Goal: Complete application form

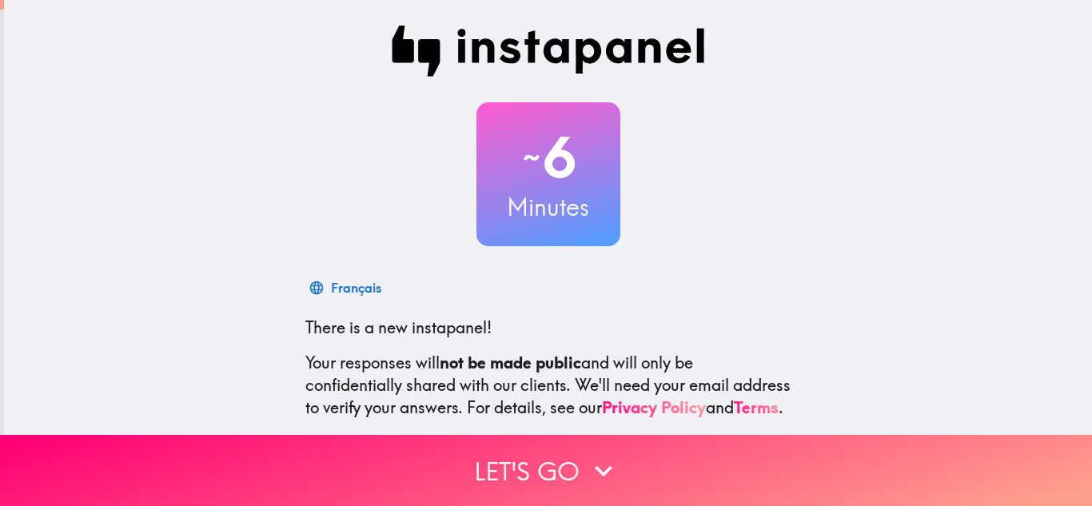
scroll to position [159, 0]
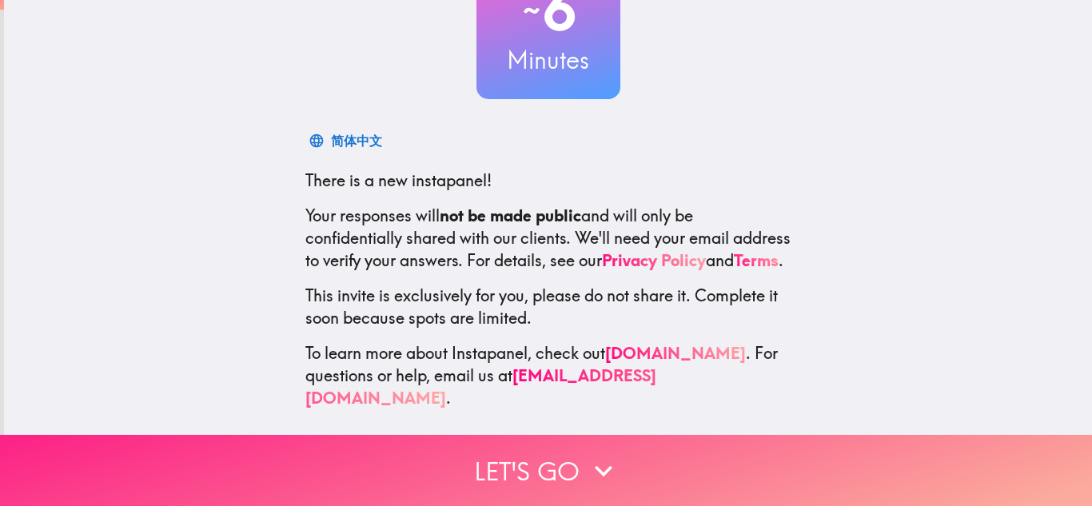
click at [551, 463] on button "Let's go" at bounding box center [546, 470] width 1092 height 71
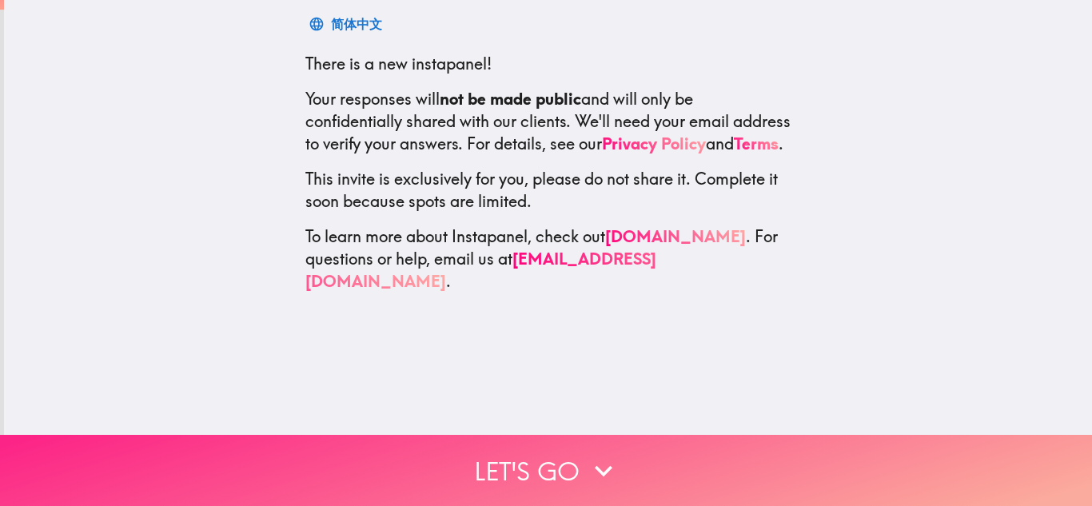
scroll to position [0, 0]
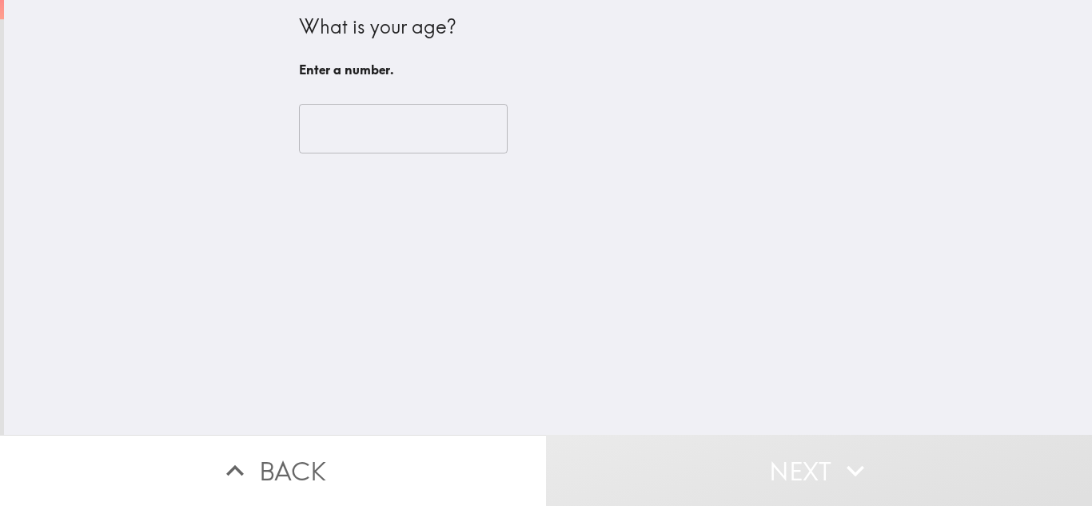
click at [383, 142] on input "number" at bounding box center [403, 129] width 209 height 50
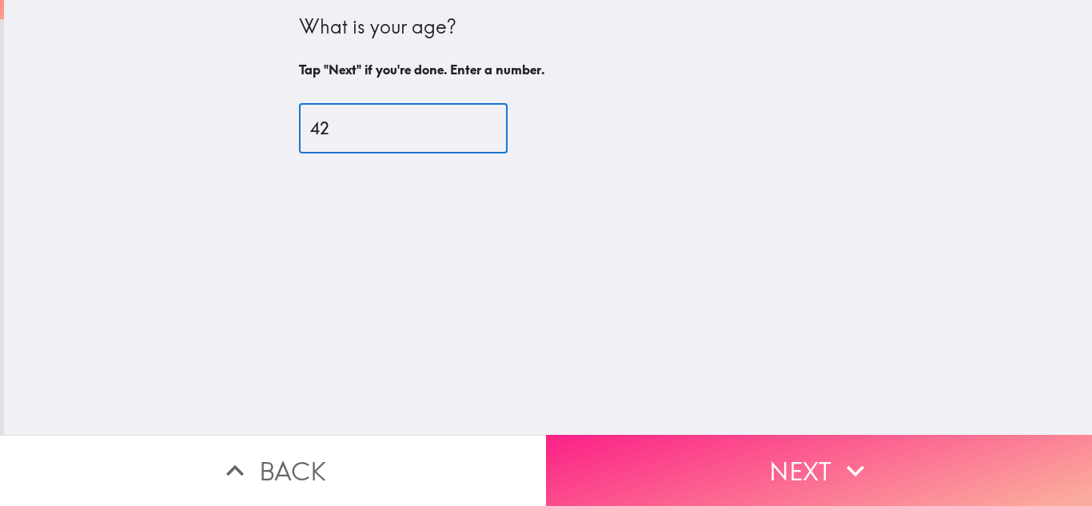
type input "42"
click at [718, 445] on button "Next" at bounding box center [819, 470] width 546 height 71
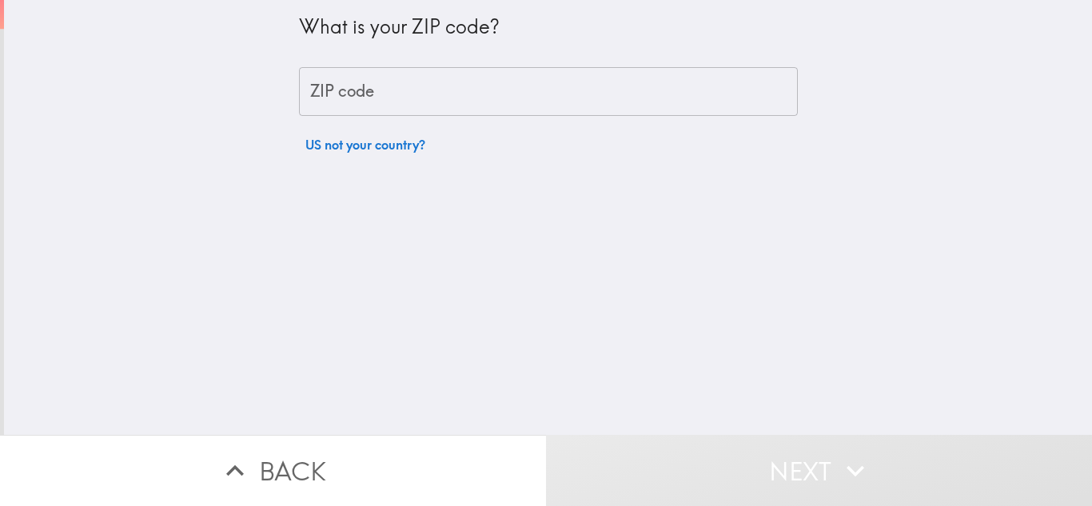
click at [367, 98] on input "ZIP code" at bounding box center [548, 92] width 499 height 50
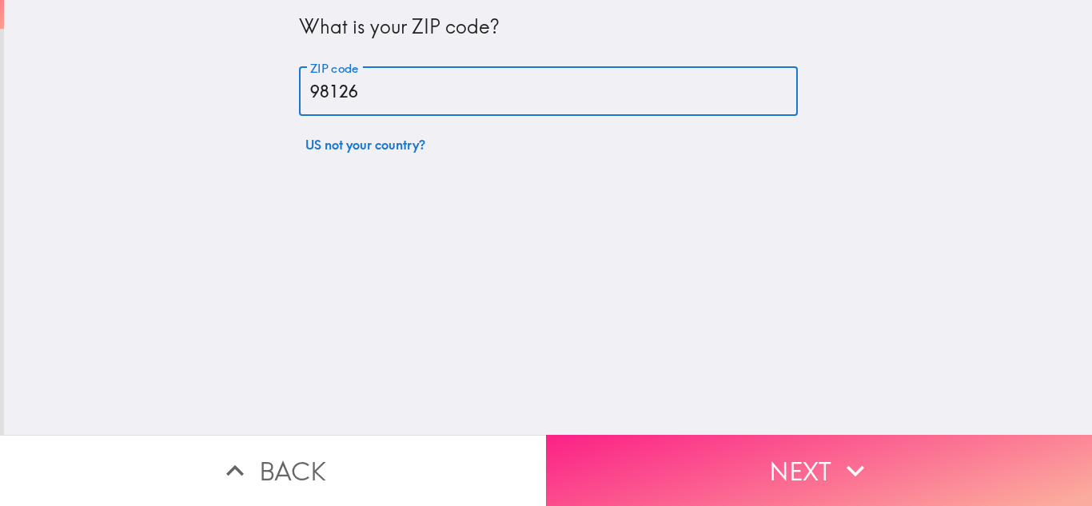
type input "98126"
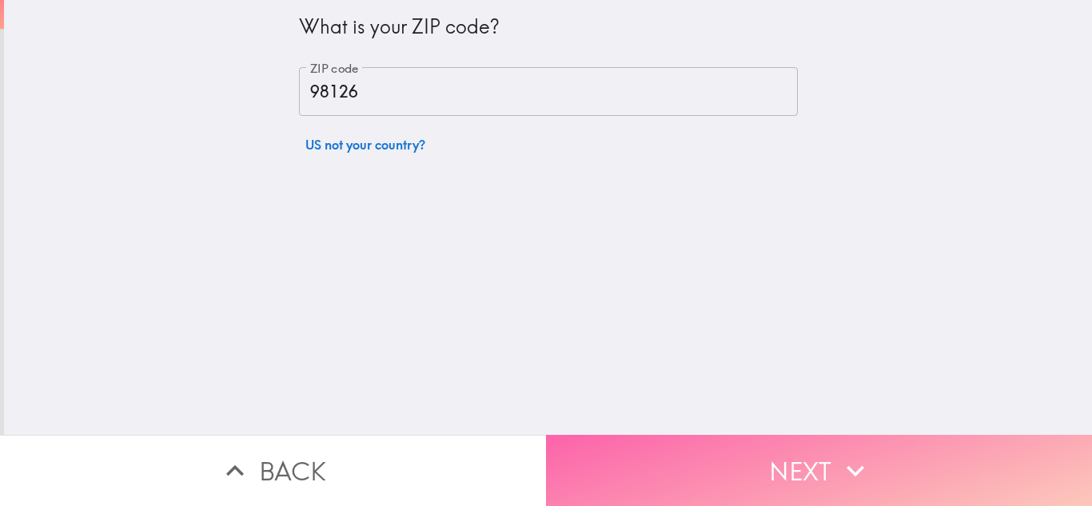
click at [713, 439] on button "Next" at bounding box center [819, 470] width 546 height 71
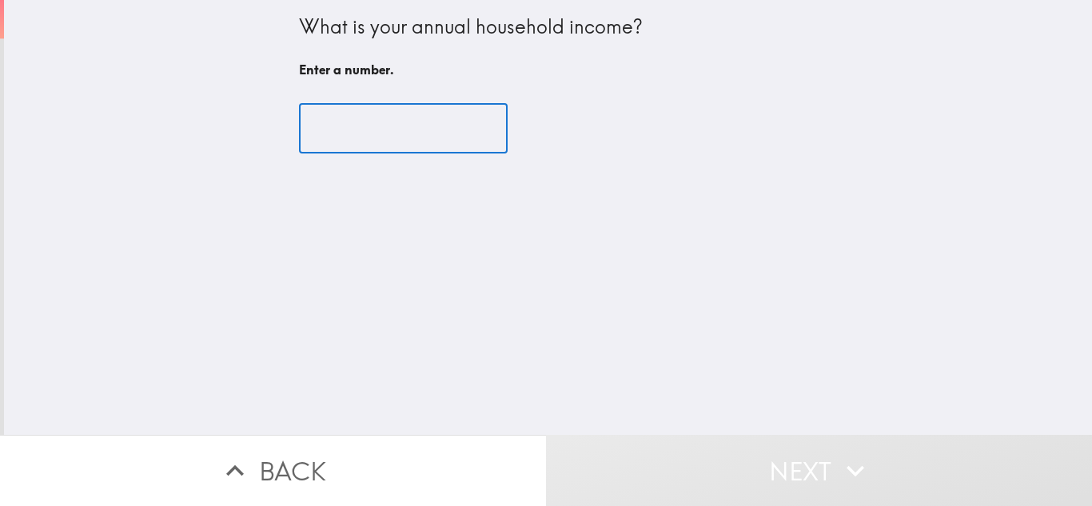
click at [378, 134] on input "number" at bounding box center [403, 129] width 209 height 50
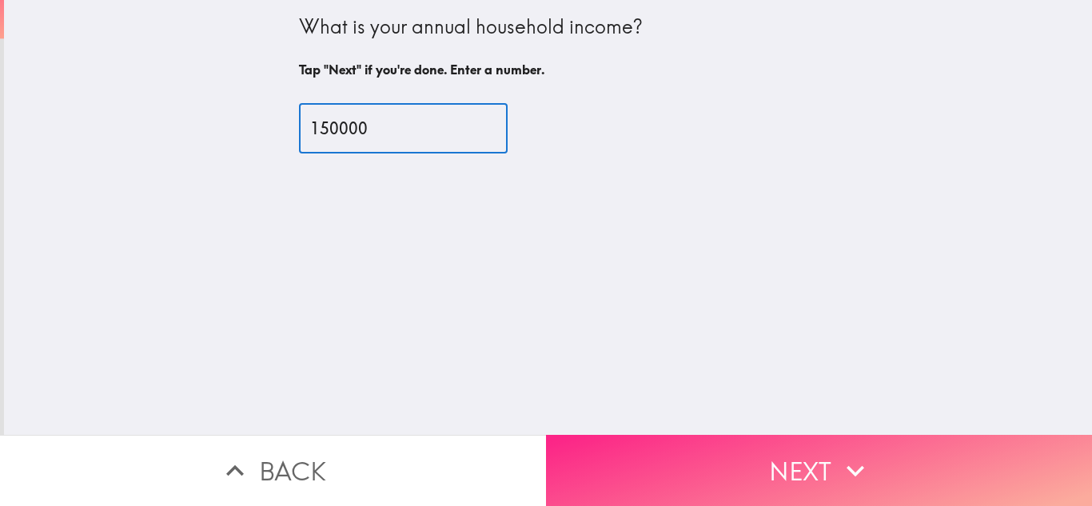
type input "150000"
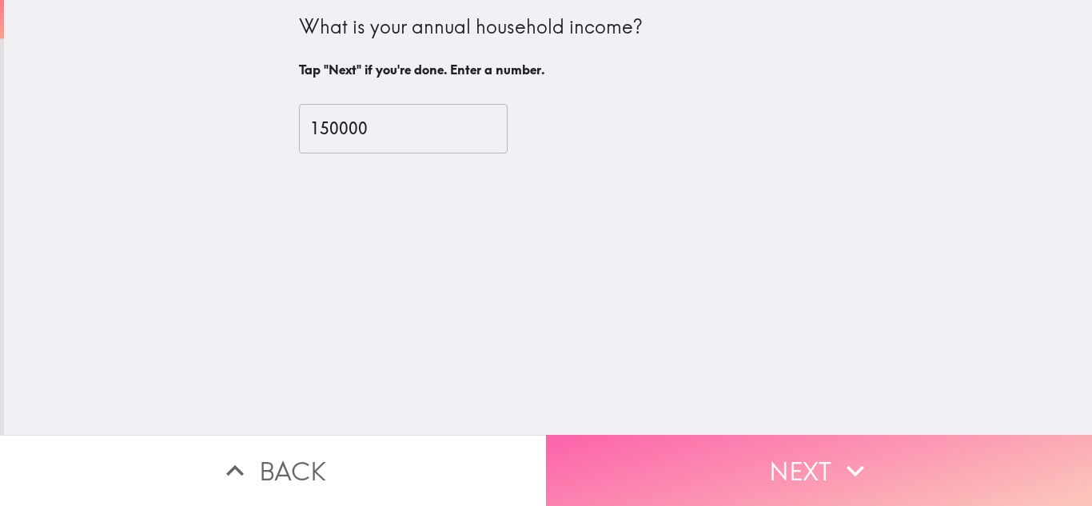
click at [759, 476] on button "Next" at bounding box center [819, 470] width 546 height 71
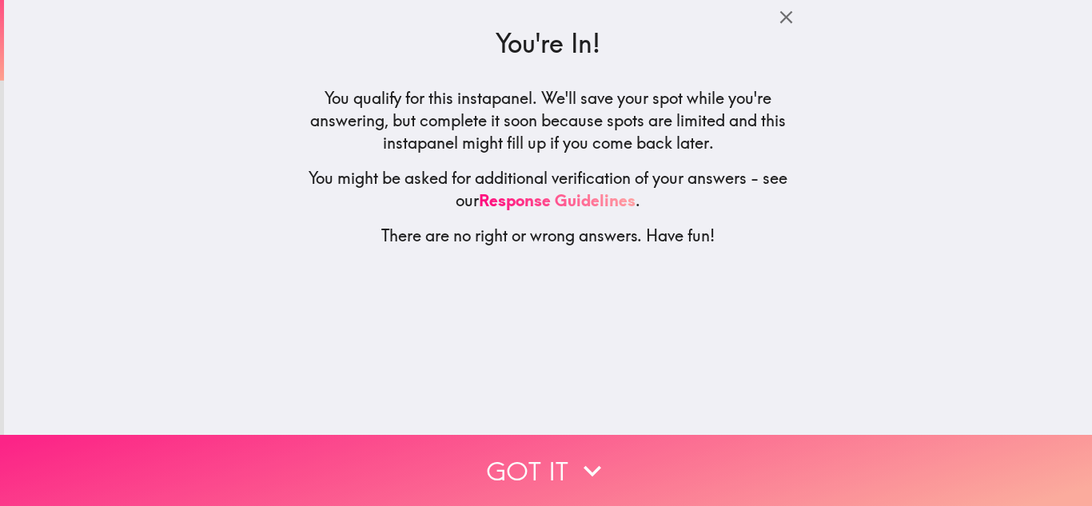
click at [575, 457] on icon "button" at bounding box center [592, 470] width 35 height 35
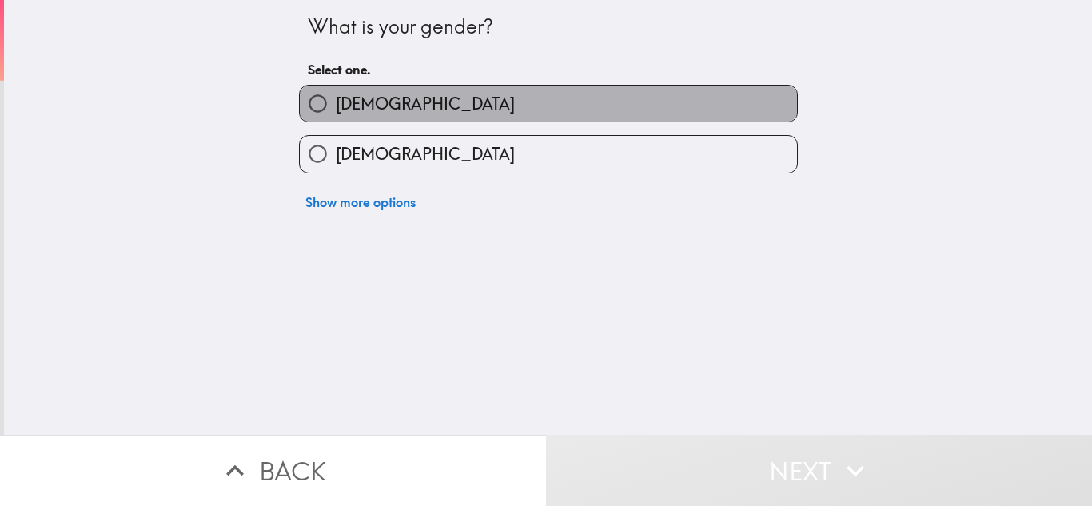
click at [394, 102] on label "[DEMOGRAPHIC_DATA]" at bounding box center [548, 104] width 497 height 36
click at [336, 102] on input "[DEMOGRAPHIC_DATA]" at bounding box center [318, 104] width 36 height 36
radio input "true"
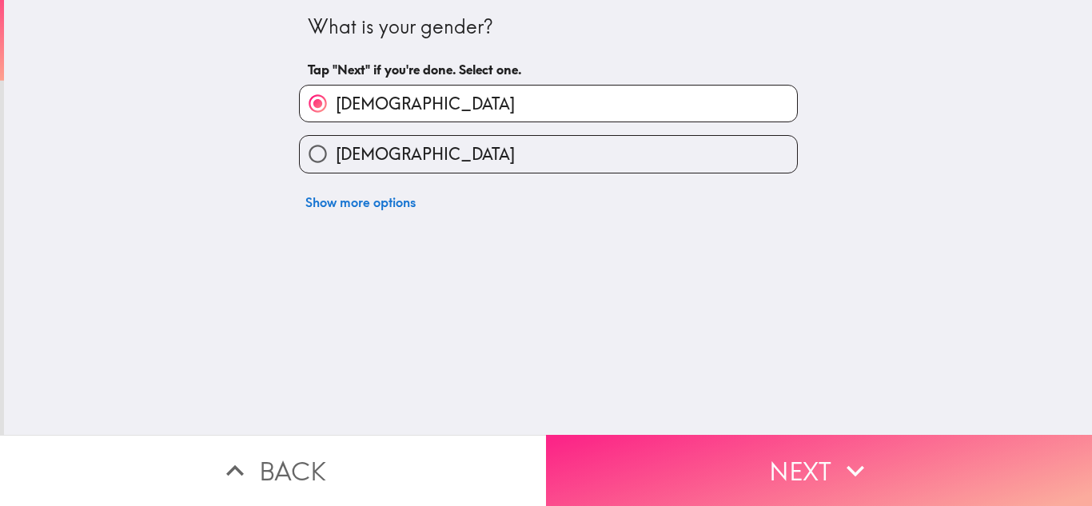
click at [713, 457] on button "Next" at bounding box center [819, 470] width 546 height 71
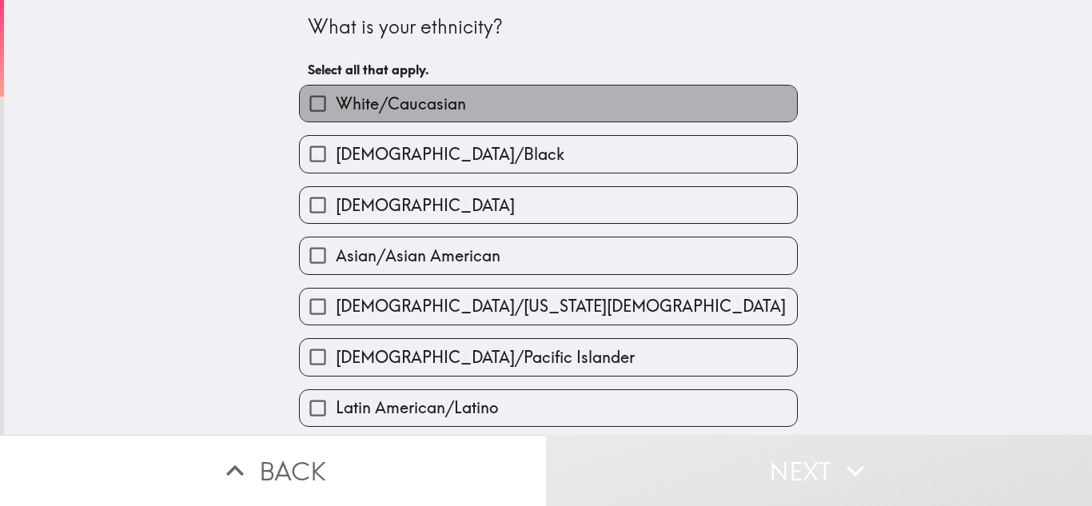
click at [396, 107] on span "White/Caucasian" at bounding box center [401, 104] width 130 height 22
click at [336, 107] on input "White/Caucasian" at bounding box center [318, 104] width 36 height 36
checkbox input "true"
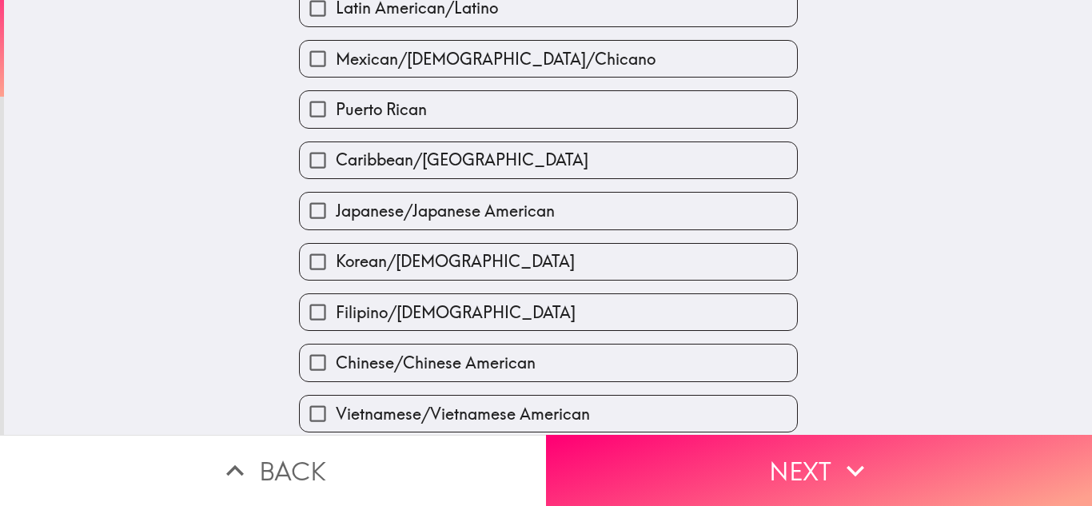
scroll to position [613, 0]
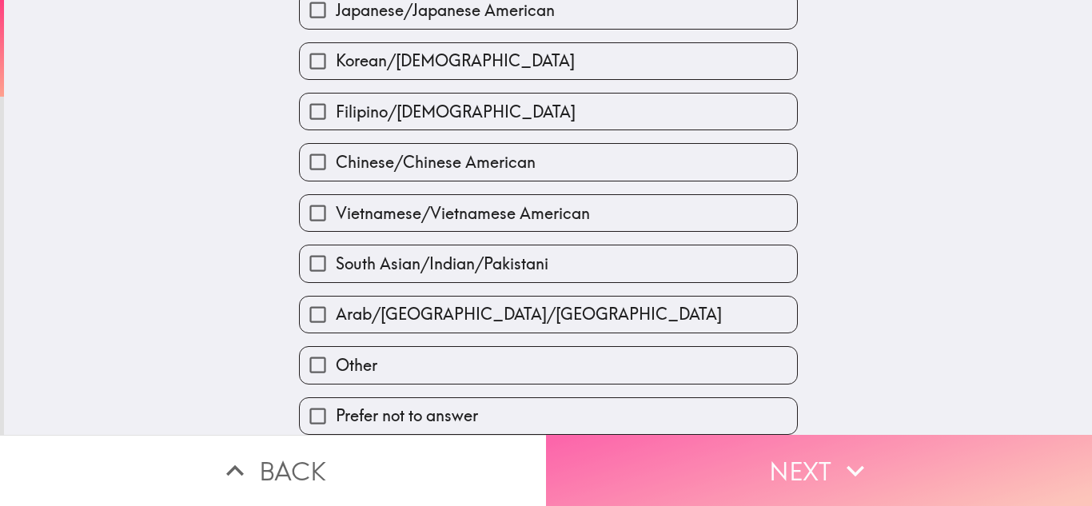
click at [805, 456] on button "Next" at bounding box center [819, 470] width 546 height 71
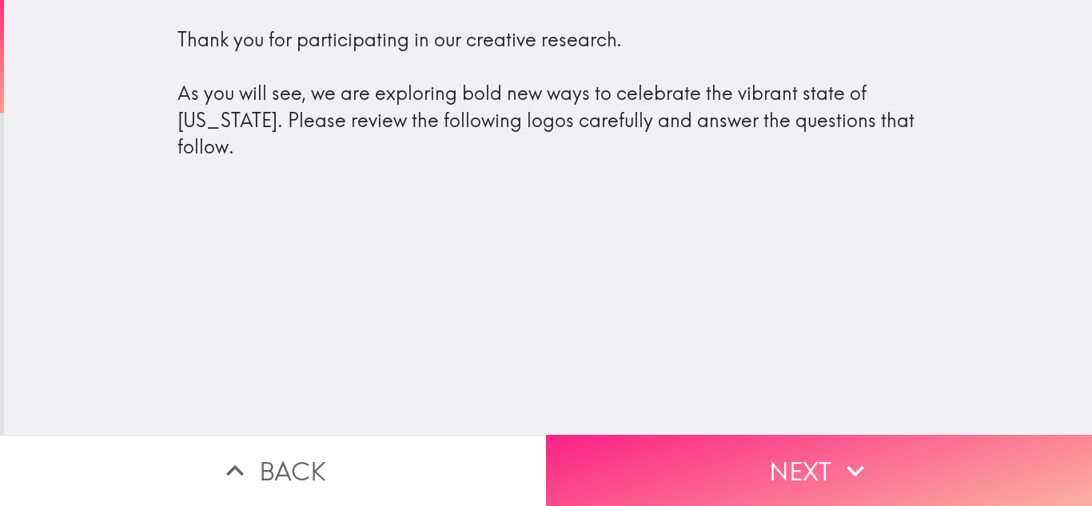
click at [728, 463] on button "Next" at bounding box center [819, 470] width 546 height 71
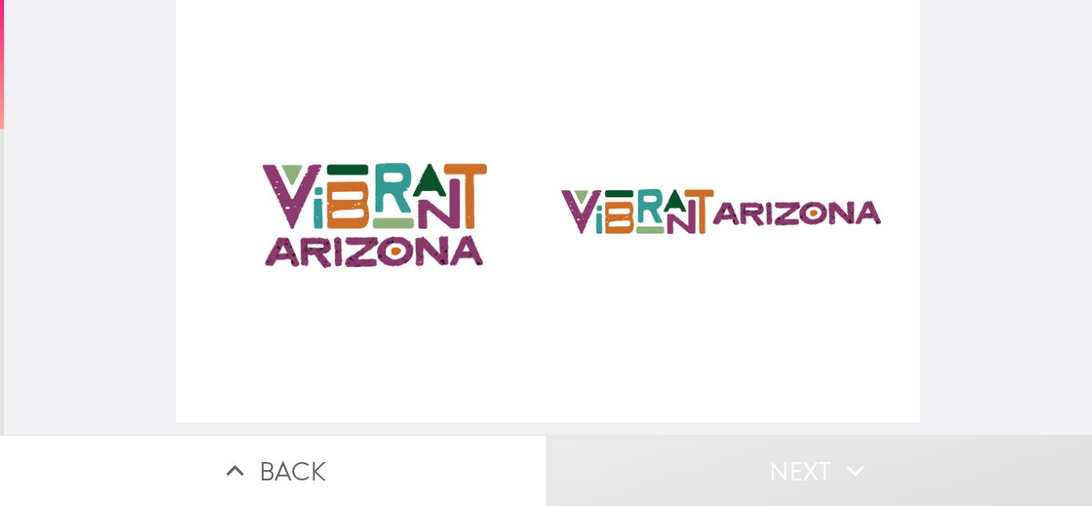
click at [357, 206] on div at bounding box center [548, 211] width 744 height 423
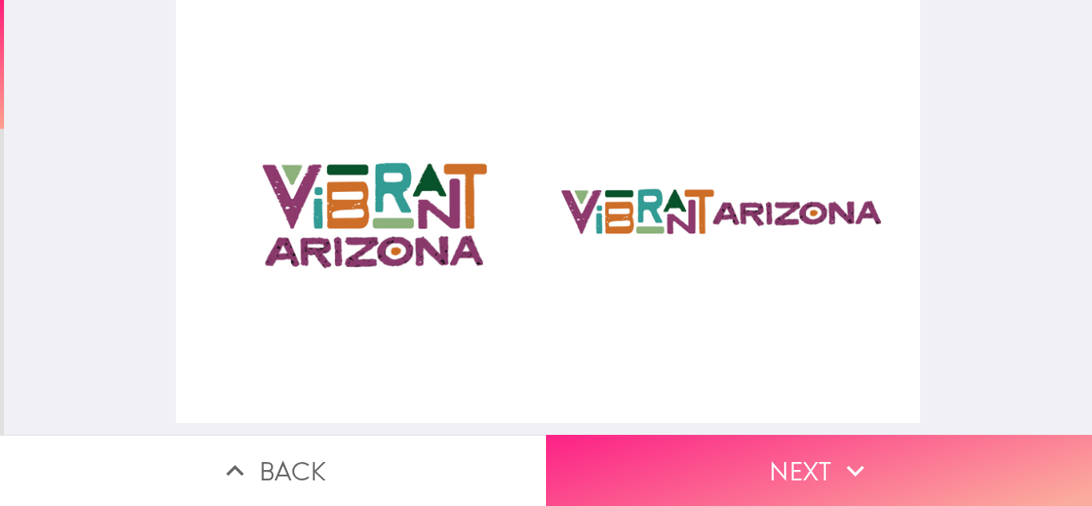
click at [724, 459] on button "Next" at bounding box center [819, 470] width 546 height 71
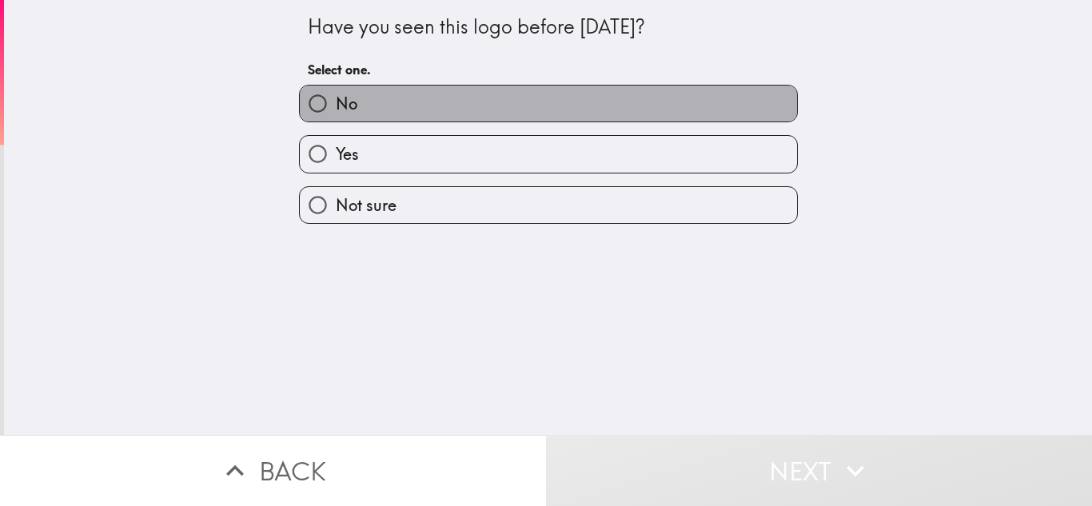
click at [371, 104] on label "No" at bounding box center [548, 104] width 497 height 36
click at [336, 104] on input "No" at bounding box center [318, 104] width 36 height 36
radio input "true"
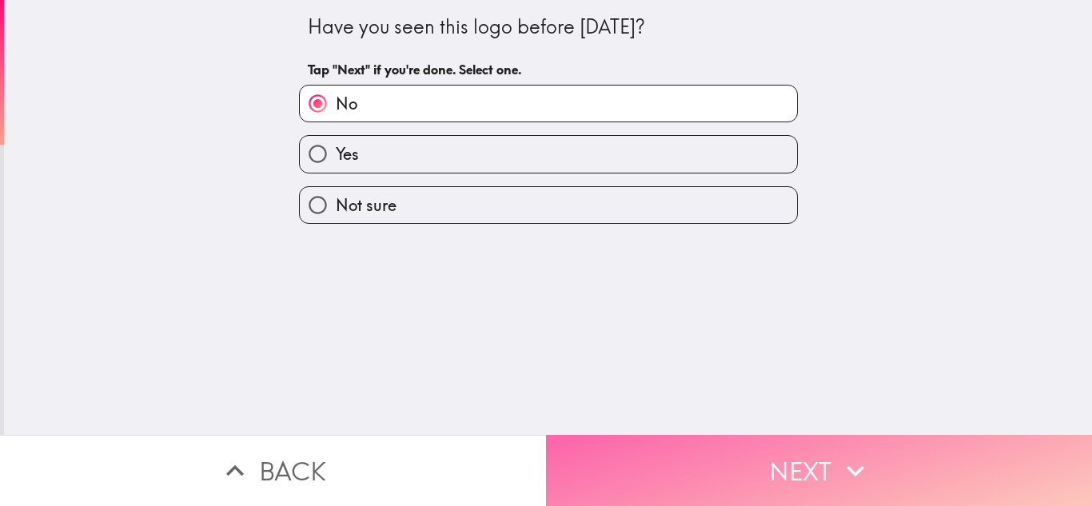
click at [713, 456] on button "Next" at bounding box center [819, 470] width 546 height 71
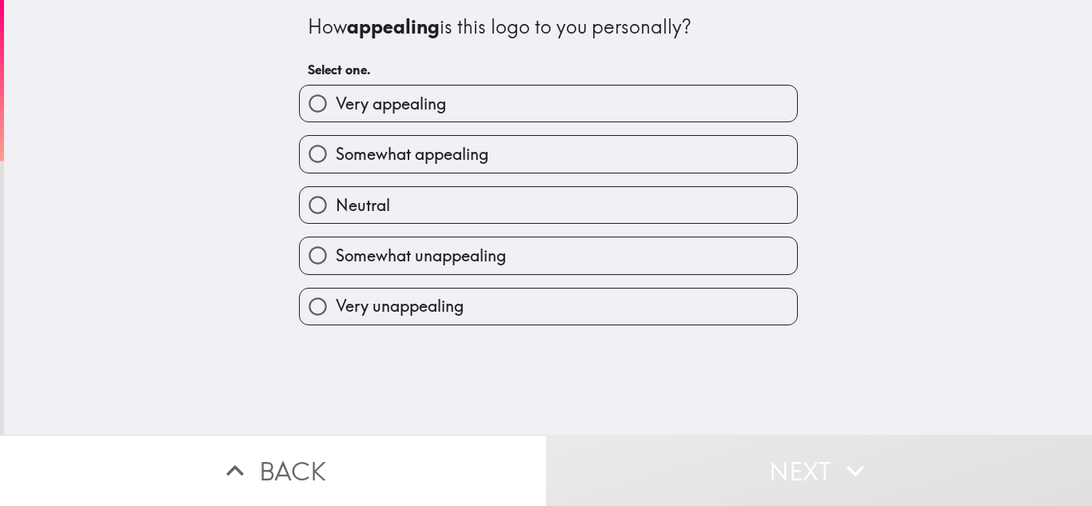
click at [369, 94] on span "Very appealing" at bounding box center [391, 104] width 110 height 22
click at [336, 94] on input "Very appealing" at bounding box center [318, 104] width 36 height 36
radio input "true"
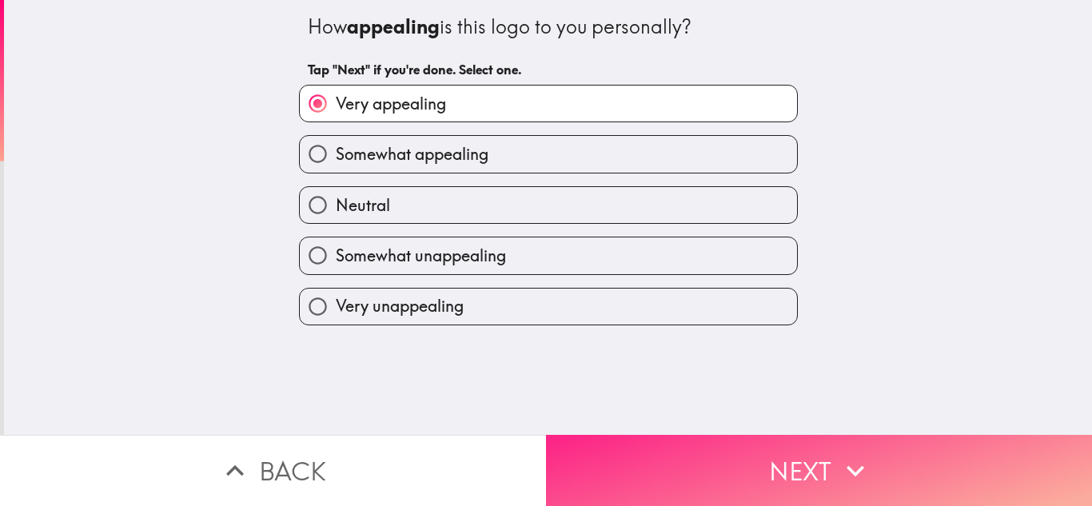
click at [727, 460] on button "Next" at bounding box center [819, 470] width 546 height 71
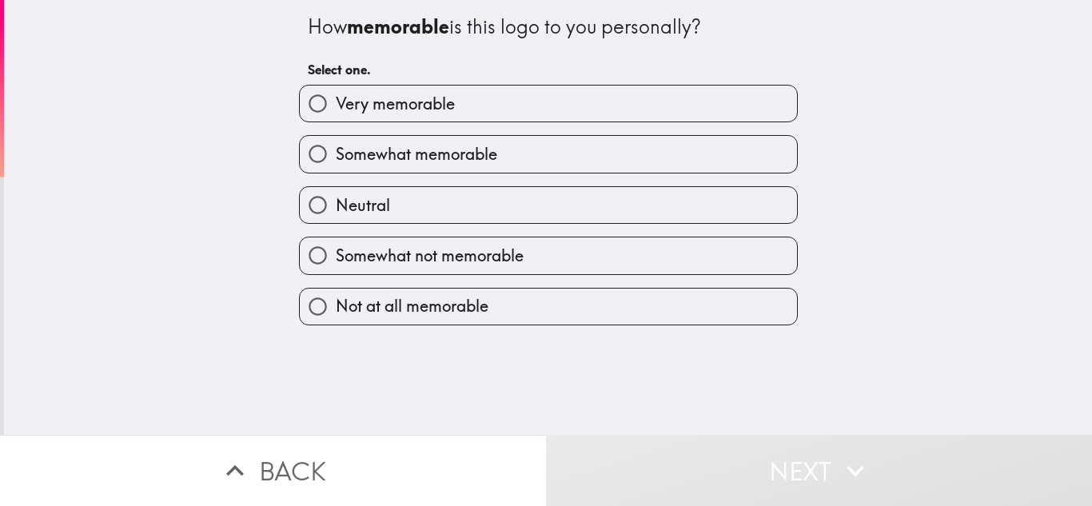
click at [401, 106] on span "Very memorable" at bounding box center [395, 104] width 119 height 22
click at [336, 106] on input "Very memorable" at bounding box center [318, 104] width 36 height 36
radio input "true"
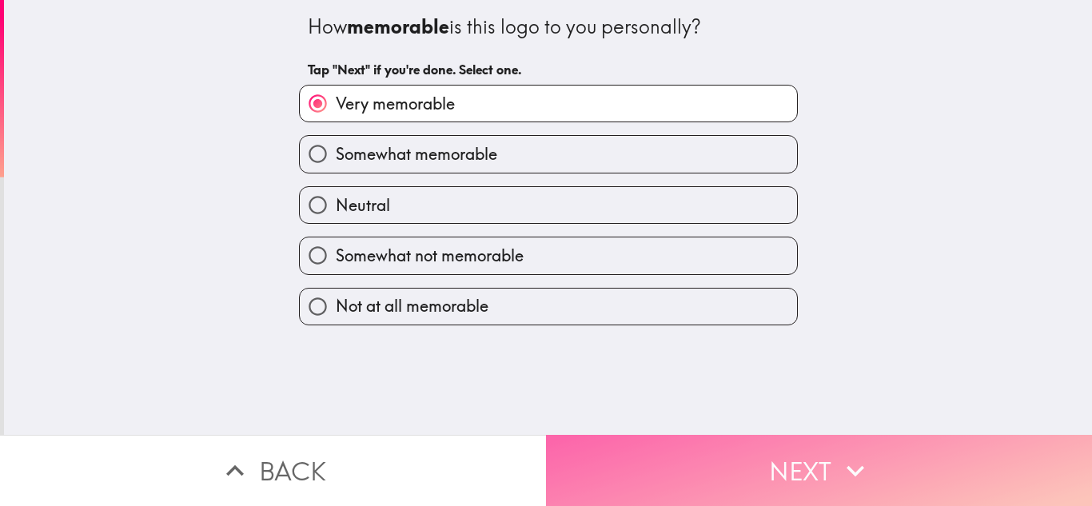
click at [748, 456] on button "Next" at bounding box center [819, 470] width 546 height 71
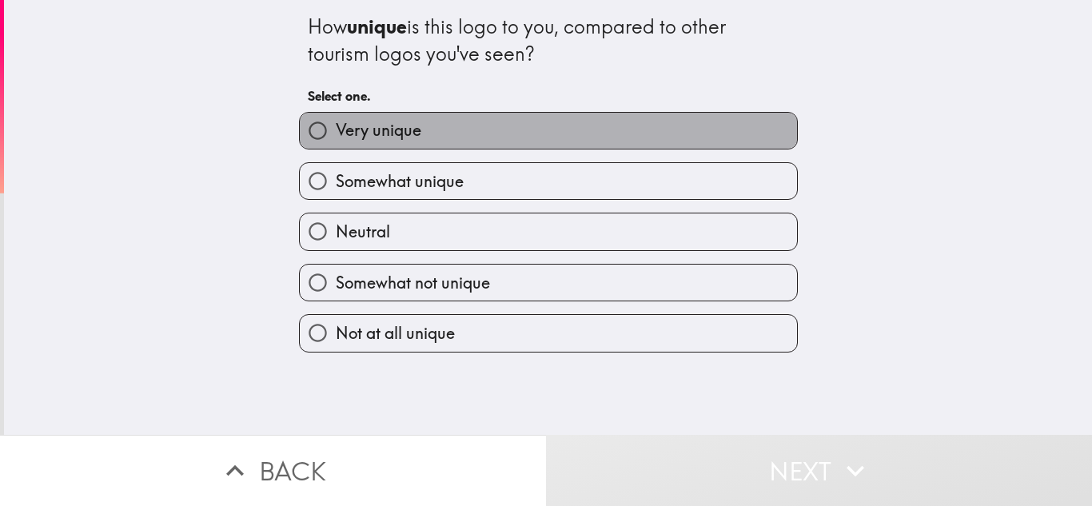
click at [409, 127] on span "Very unique" at bounding box center [379, 130] width 86 height 22
click at [336, 127] on input "Very unique" at bounding box center [318, 131] width 36 height 36
radio input "true"
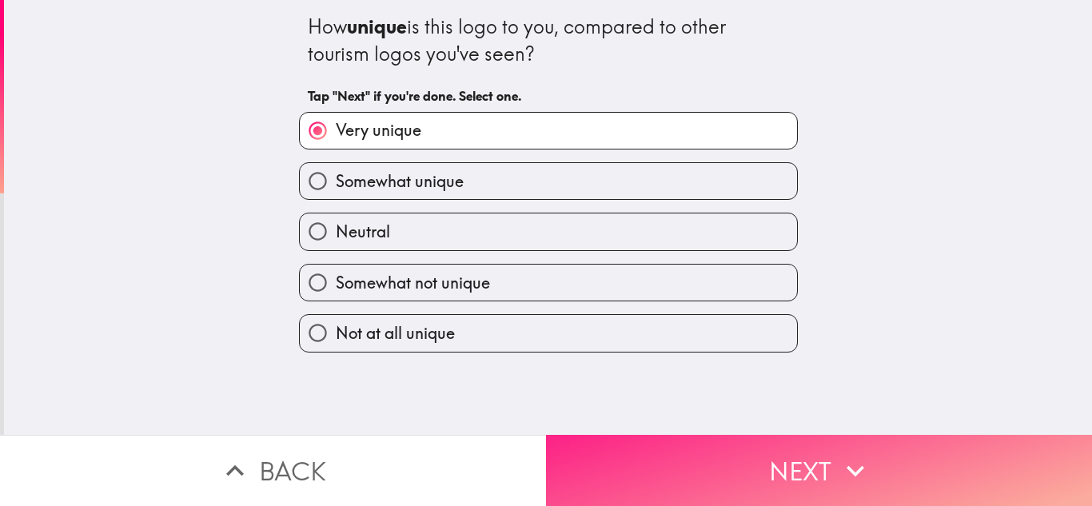
click at [725, 443] on button "Next" at bounding box center [819, 470] width 546 height 71
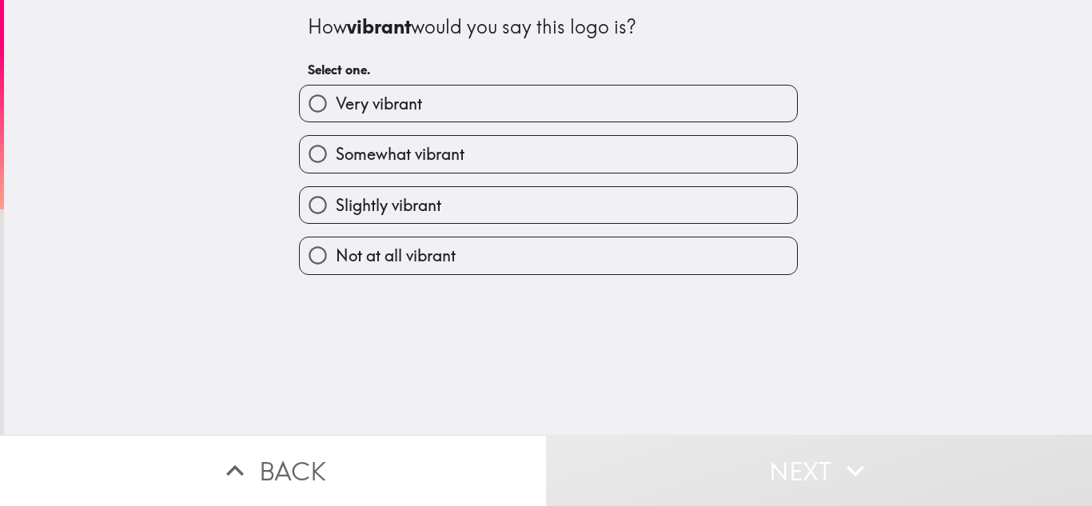
click at [390, 105] on span "Very vibrant" at bounding box center [379, 104] width 86 height 22
click at [336, 105] on input "Very vibrant" at bounding box center [318, 104] width 36 height 36
radio input "true"
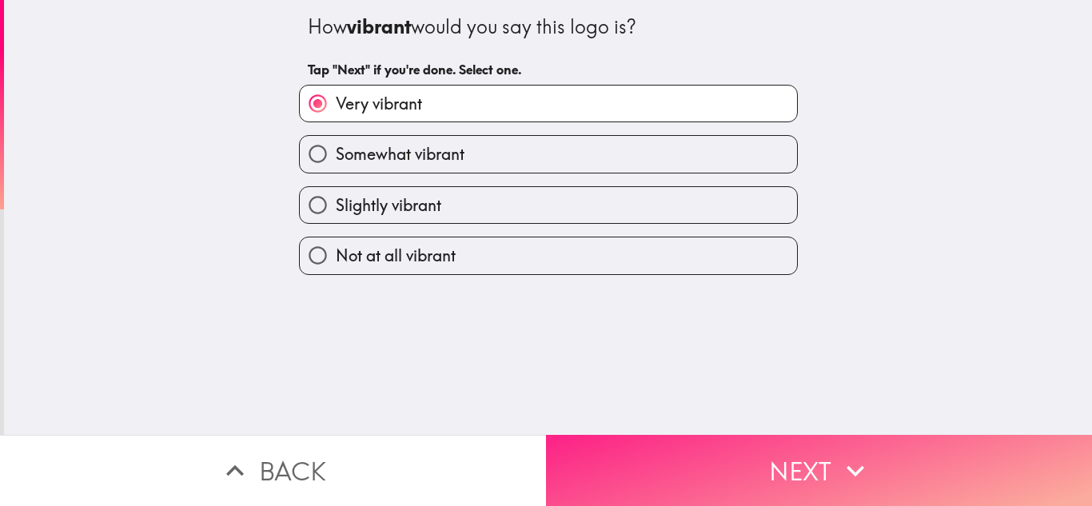
click at [784, 456] on button "Next" at bounding box center [819, 470] width 546 height 71
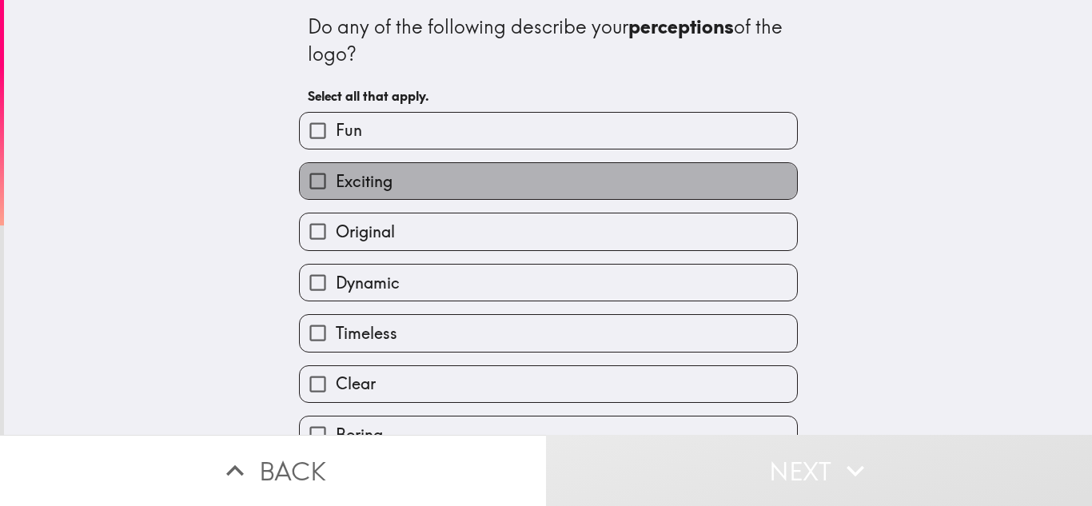
click at [393, 182] on label "Exciting" at bounding box center [548, 181] width 497 height 36
click at [336, 182] on input "Exciting" at bounding box center [318, 181] width 36 height 36
checkbox input "true"
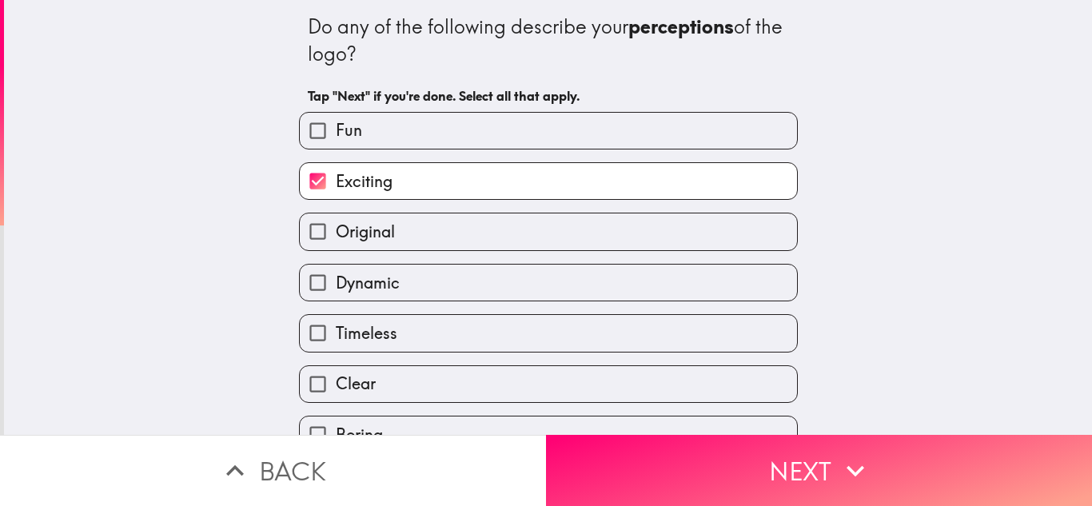
click at [393, 233] on label "Original" at bounding box center [548, 232] width 497 height 36
click at [336, 233] on input "Original" at bounding box center [318, 232] width 36 height 36
checkbox input "true"
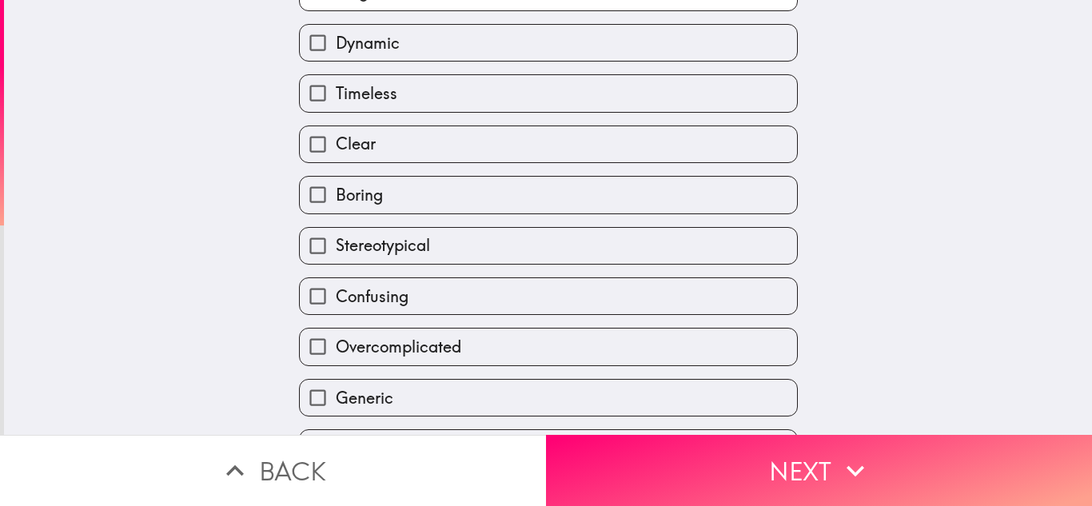
scroll to position [385, 0]
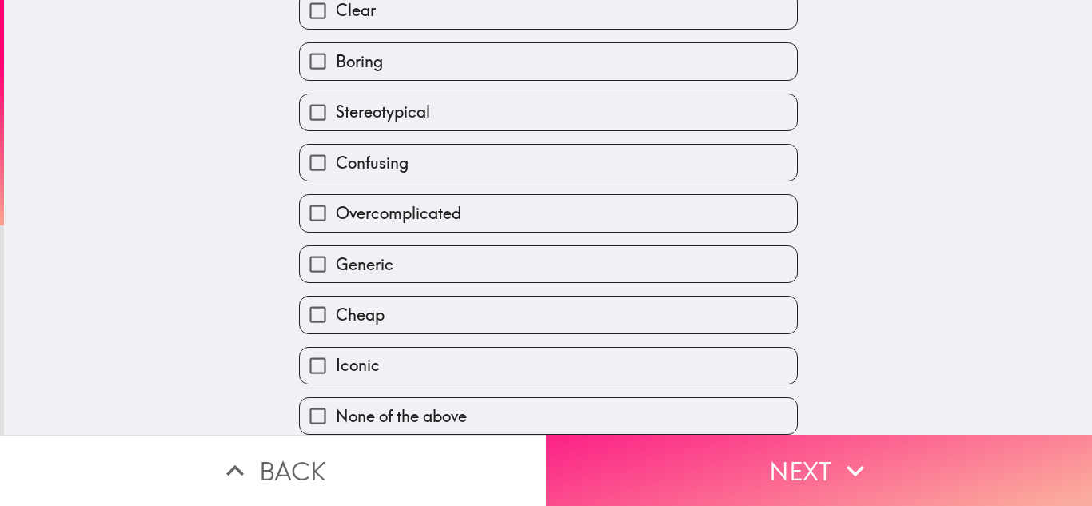
click at [792, 469] on button "Next" at bounding box center [819, 470] width 546 height 71
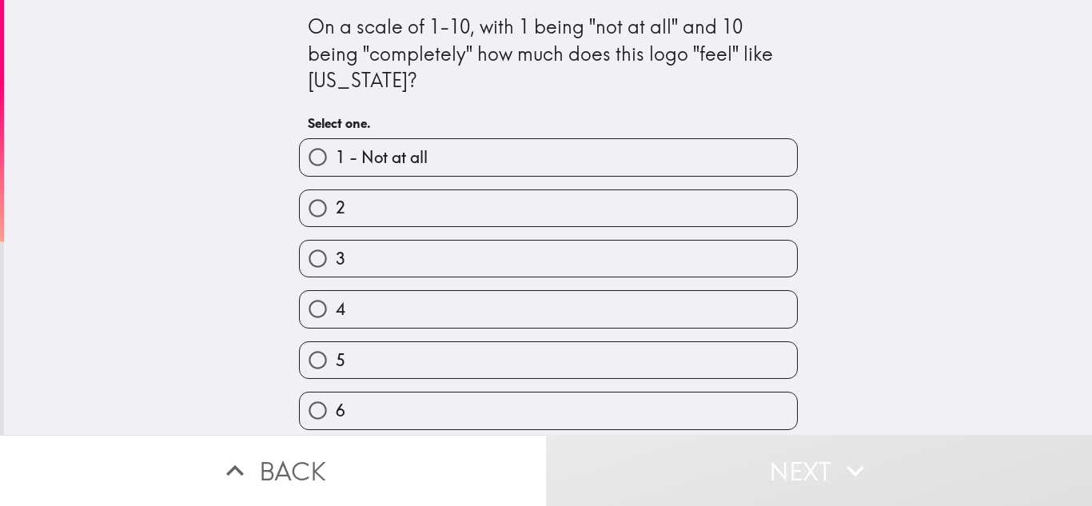
scroll to position [210, 0]
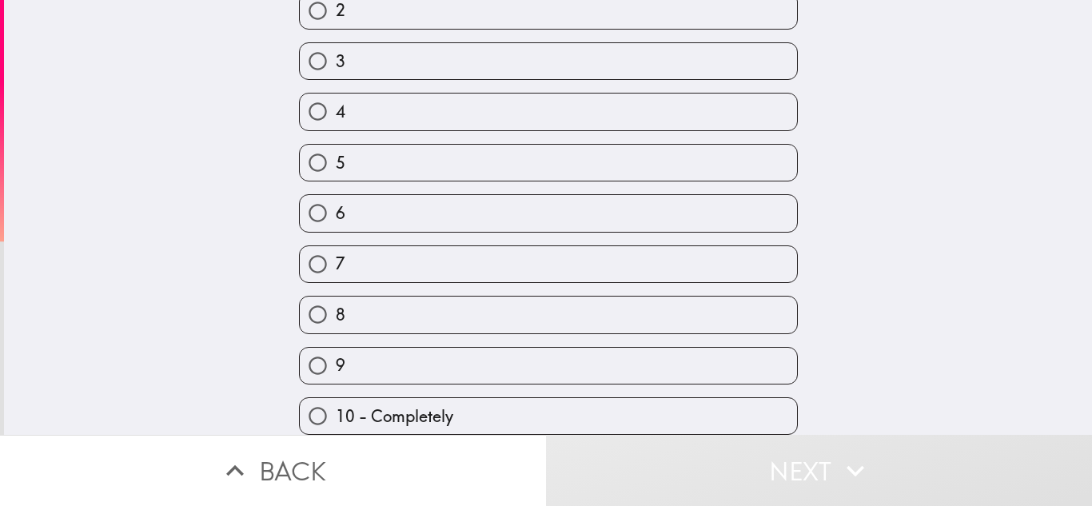
click at [446, 415] on label "10 - Completely" at bounding box center [548, 416] width 497 height 36
click at [336, 415] on input "10 - Completely" at bounding box center [318, 416] width 36 height 36
radio input "true"
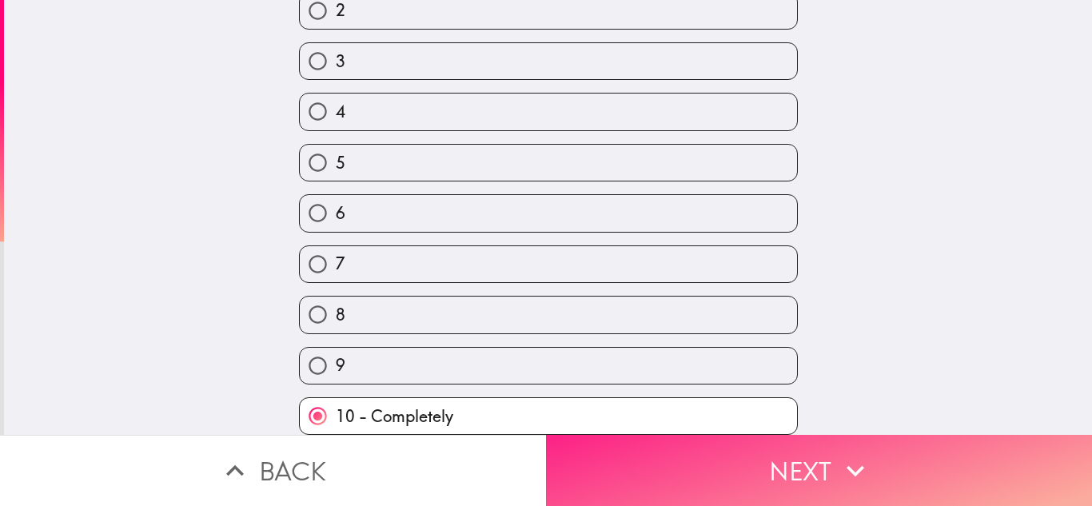
click at [687, 451] on button "Next" at bounding box center [819, 470] width 546 height 71
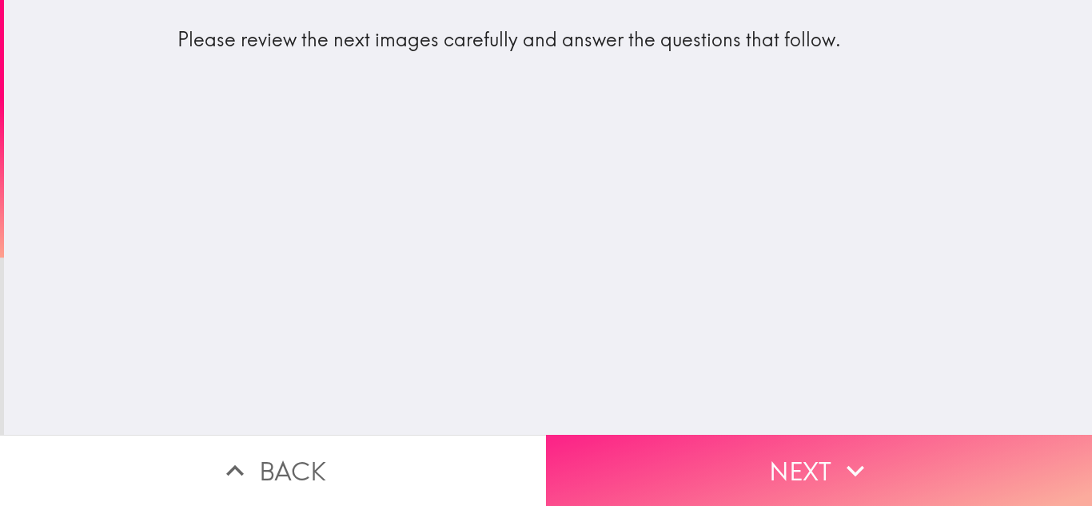
click at [704, 451] on button "Next" at bounding box center [819, 470] width 546 height 71
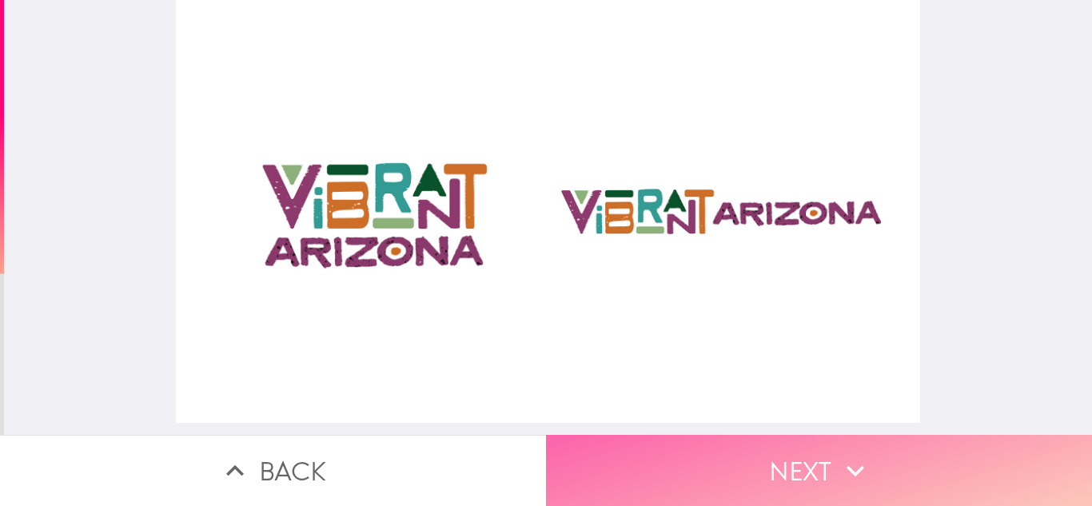
click at [673, 466] on button "Next" at bounding box center [819, 470] width 546 height 71
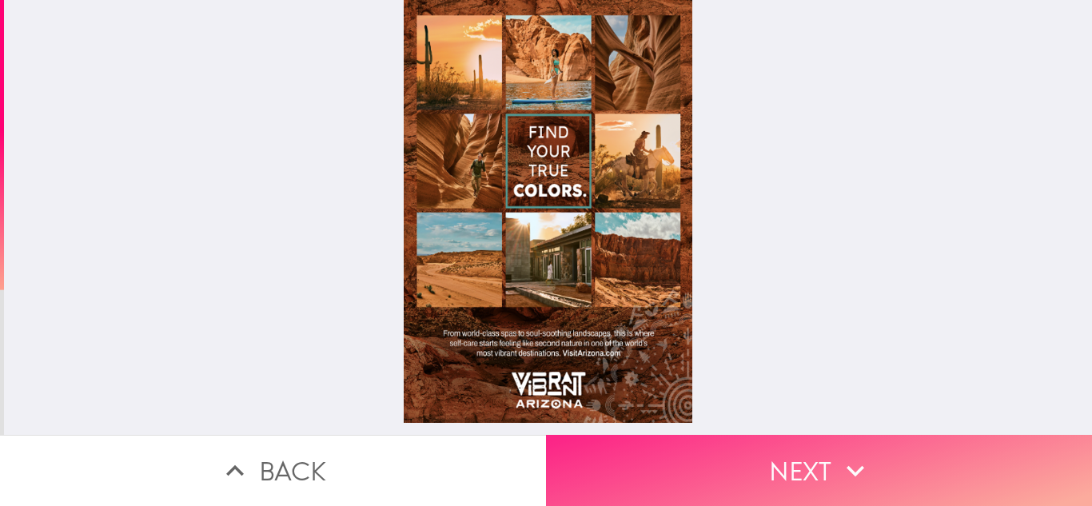
click at [764, 459] on button "Next" at bounding box center [819, 470] width 546 height 71
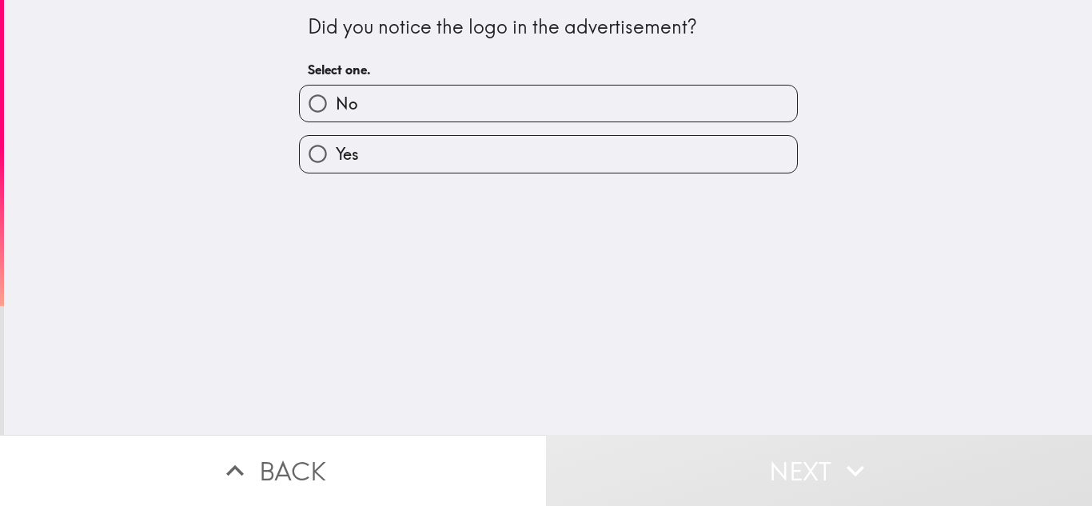
drag, startPoint x: 284, startPoint y: 30, endPoint x: 690, endPoint y: 41, distance: 406.3
click at [690, 41] on div "Did you notice the logo in the advertisement? Select one. No Yes" at bounding box center [549, 87] width 512 height 174
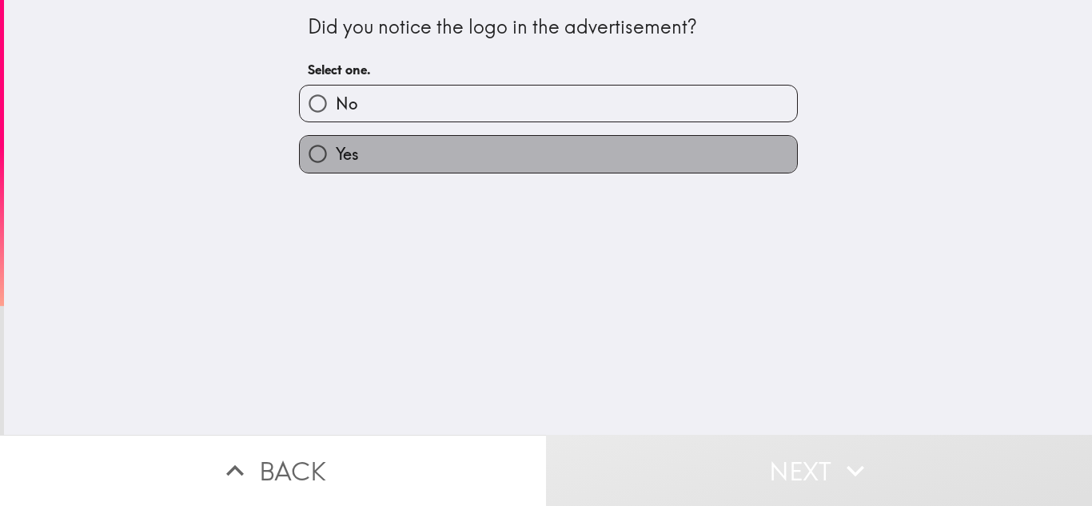
click at [373, 147] on label "Yes" at bounding box center [548, 154] width 497 height 36
click at [336, 147] on input "Yes" at bounding box center [318, 154] width 36 height 36
radio input "true"
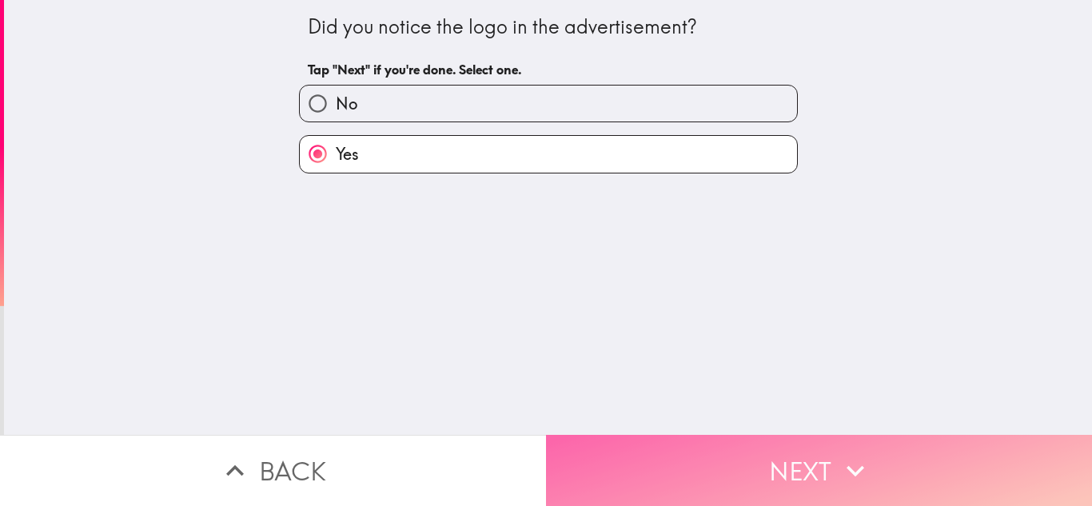
click at [798, 465] on button "Next" at bounding box center [819, 470] width 546 height 71
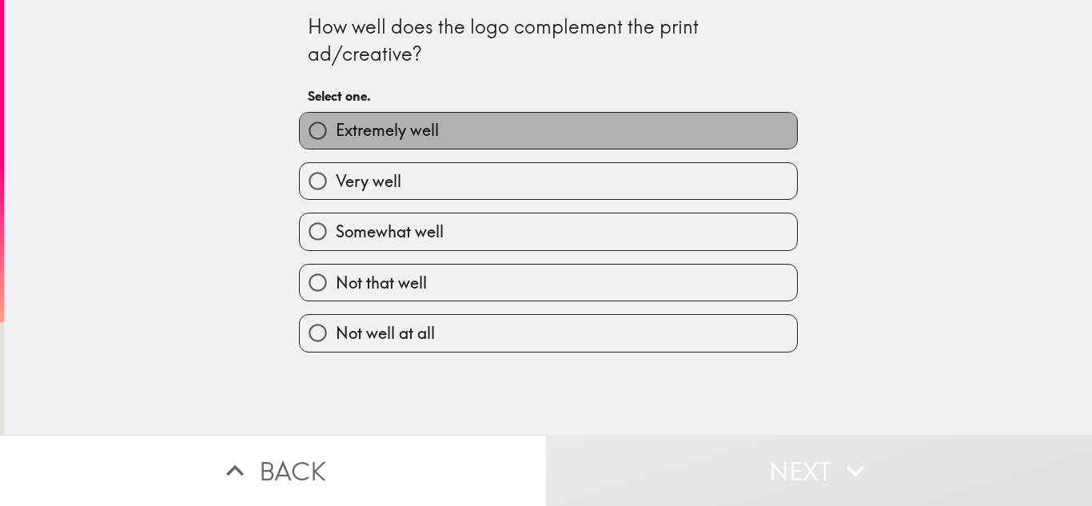
click at [409, 138] on span "Extremely well" at bounding box center [387, 130] width 103 height 22
click at [336, 138] on input "Extremely well" at bounding box center [318, 131] width 36 height 36
radio input "true"
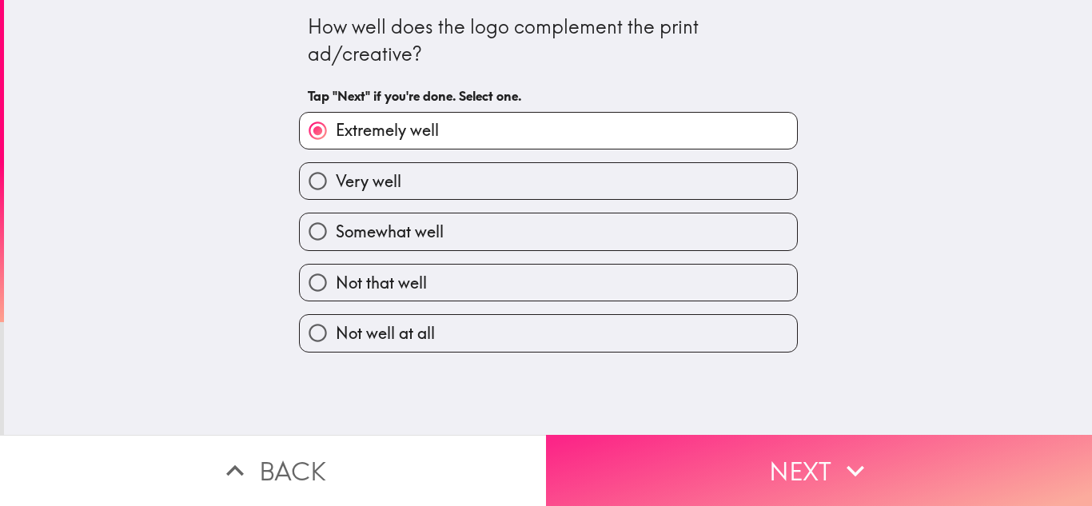
click at [800, 462] on button "Next" at bounding box center [819, 470] width 546 height 71
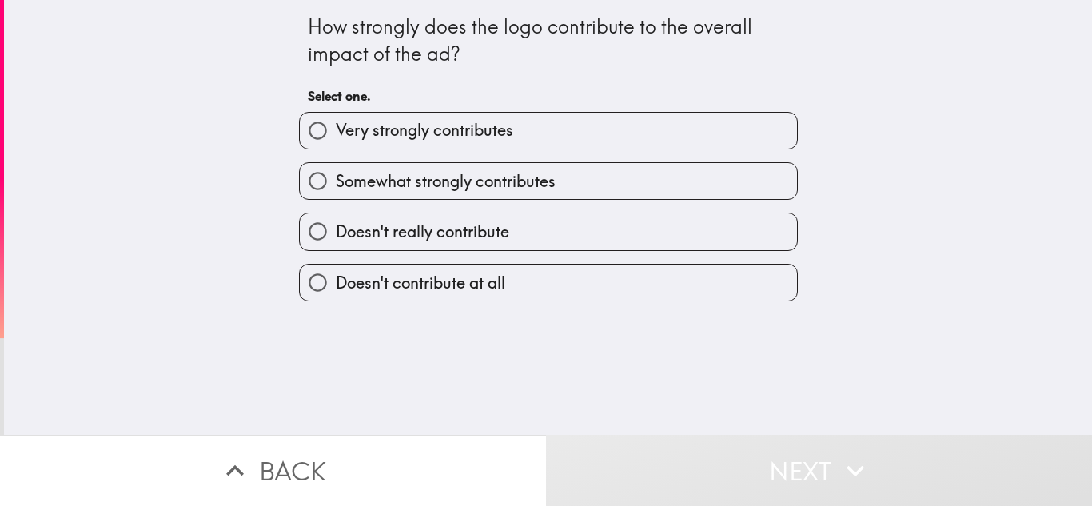
click at [493, 129] on span "Very strongly contributes" at bounding box center [425, 130] width 178 height 22
click at [336, 129] on input "Very strongly contributes" at bounding box center [318, 131] width 36 height 36
radio input "true"
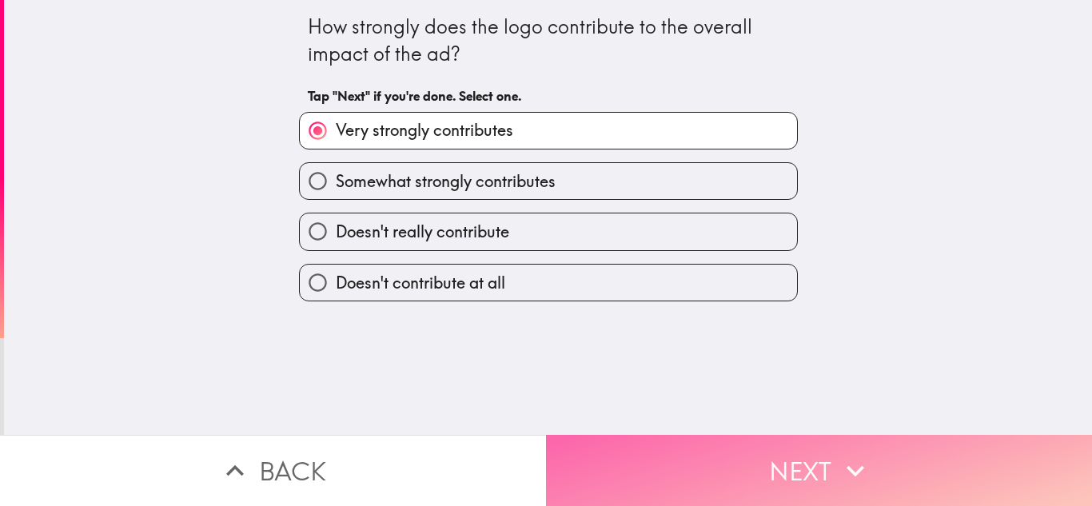
click at [715, 443] on button "Next" at bounding box center [819, 470] width 546 height 71
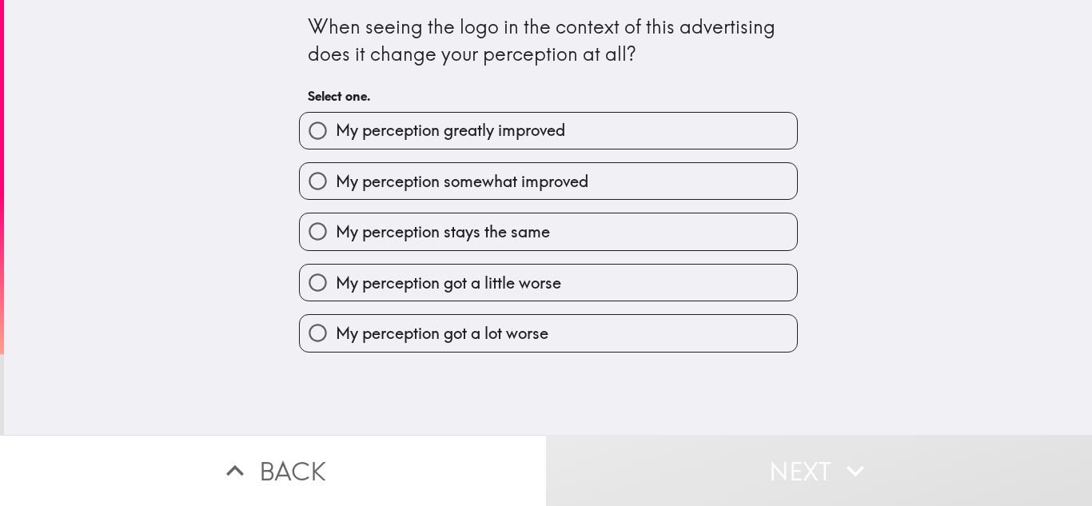
click at [389, 128] on span "My perception greatly improved" at bounding box center [450, 130] width 229 height 22
click at [336, 128] on input "My perception greatly improved" at bounding box center [318, 131] width 36 height 36
radio input "true"
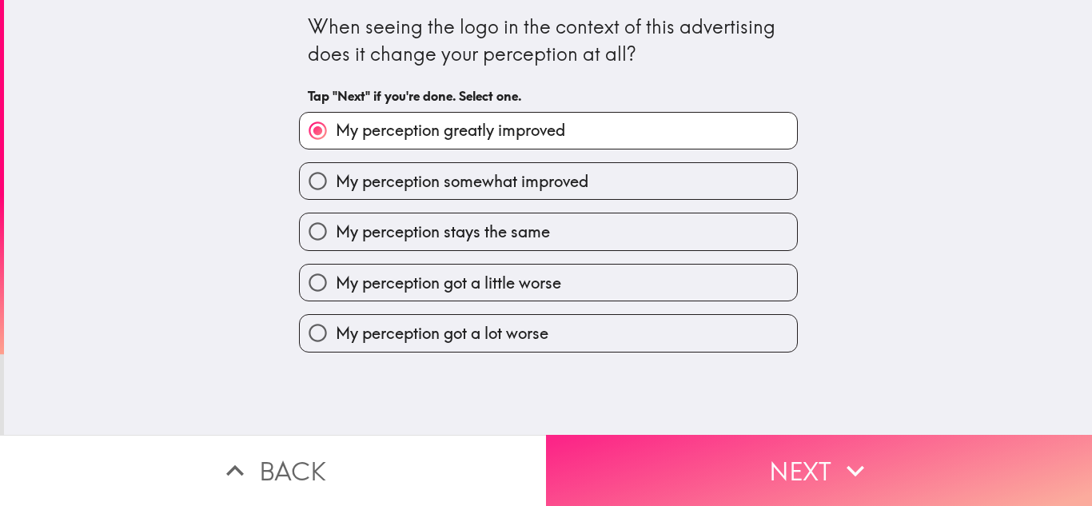
click at [769, 463] on button "Next" at bounding box center [819, 470] width 546 height 71
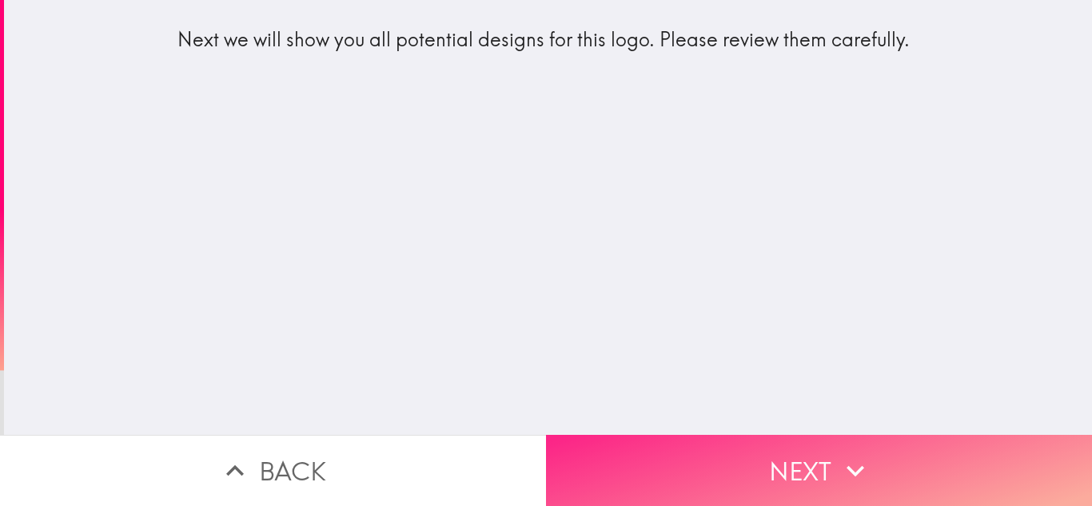
click at [776, 458] on button "Next" at bounding box center [819, 470] width 546 height 71
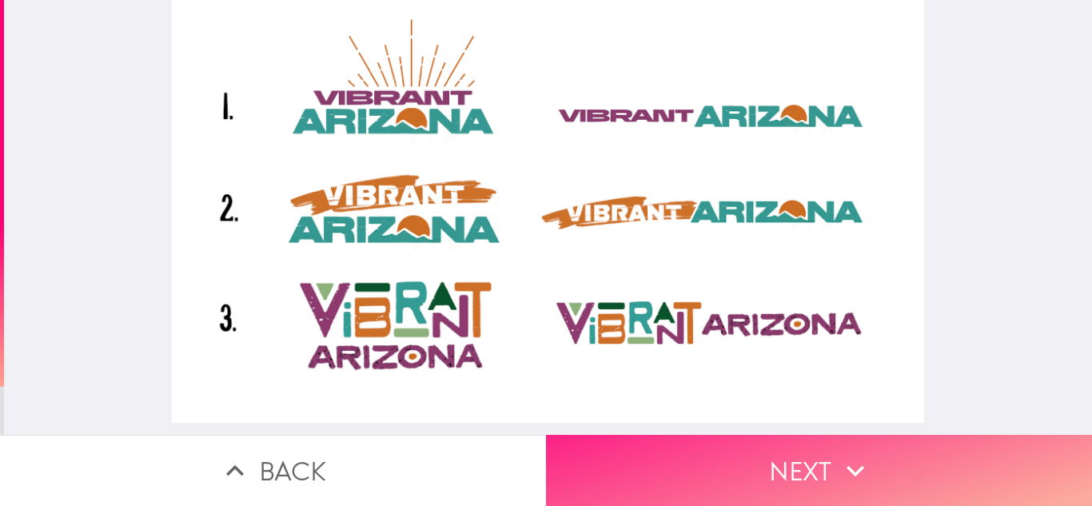
click at [741, 466] on button "Next" at bounding box center [819, 470] width 546 height 71
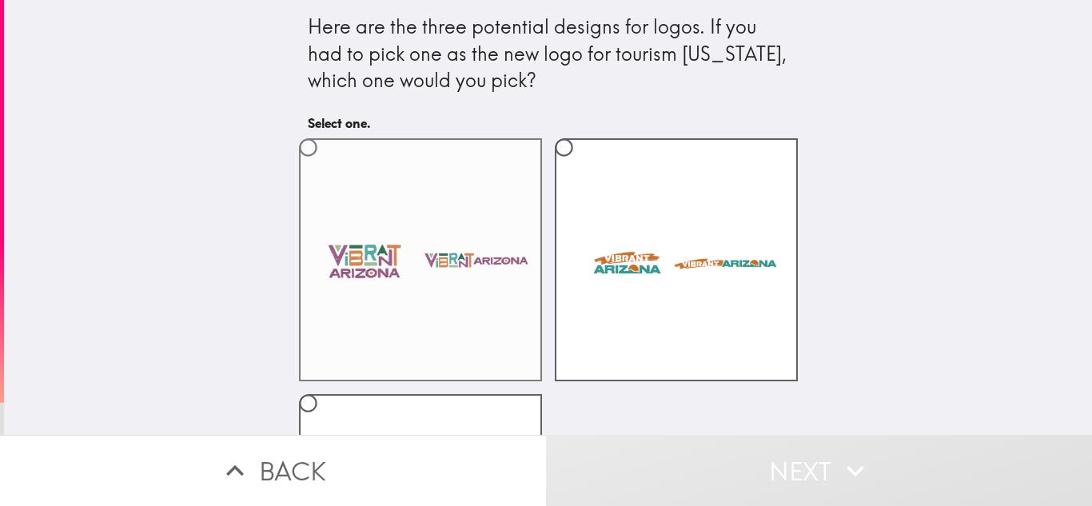
click at [387, 249] on label at bounding box center [420, 259] width 243 height 243
click at [326, 166] on input "radio" at bounding box center [308, 148] width 36 height 36
radio input "true"
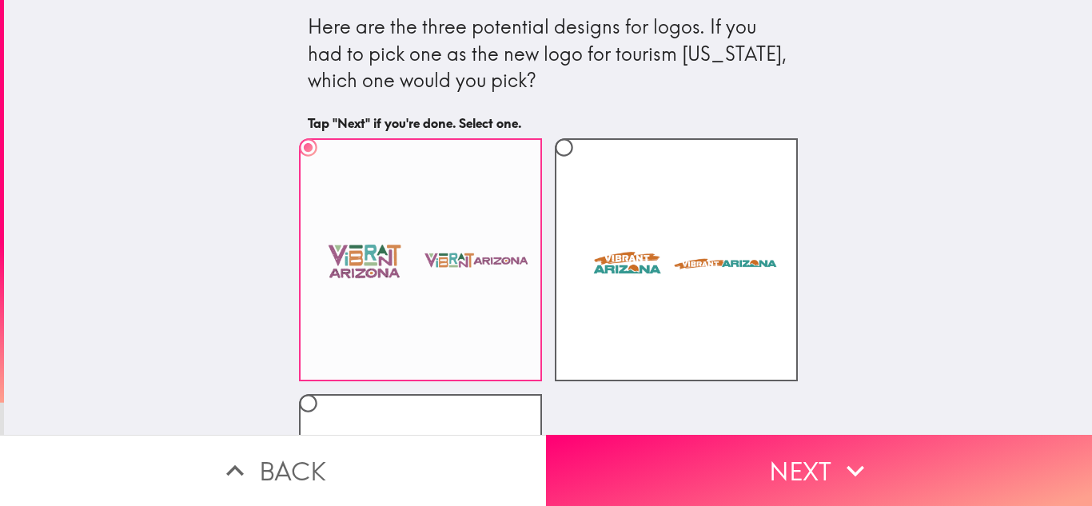
scroll to position [214, 0]
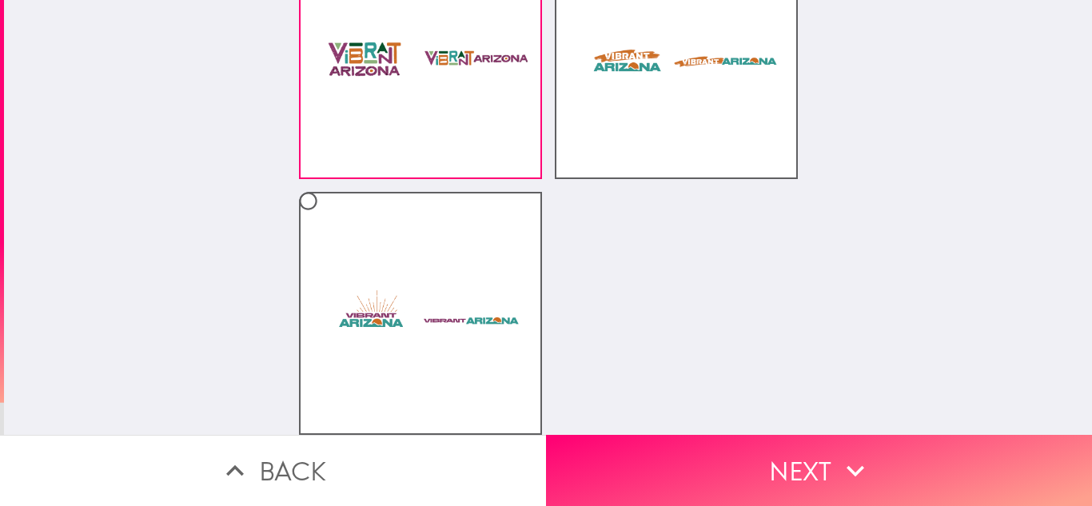
click at [743, 469] on button "Next" at bounding box center [819, 470] width 546 height 71
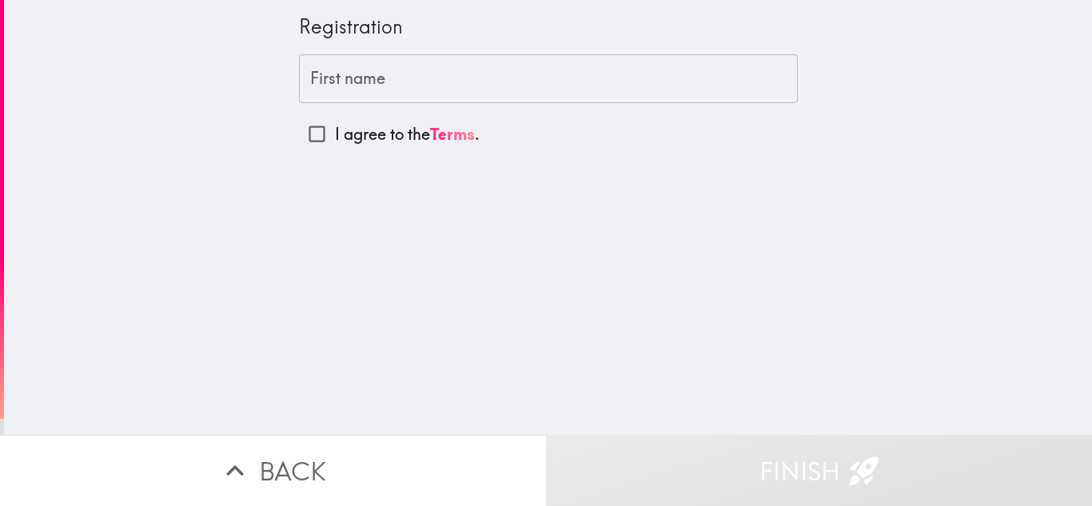
drag, startPoint x: 279, startPoint y: 31, endPoint x: 452, endPoint y: 18, distance: 173.3
click at [452, 18] on div "Registration First name First name I agree to the Terms ." at bounding box center [548, 217] width 1088 height 435
click at [409, 81] on input "First name" at bounding box center [548, 79] width 499 height 50
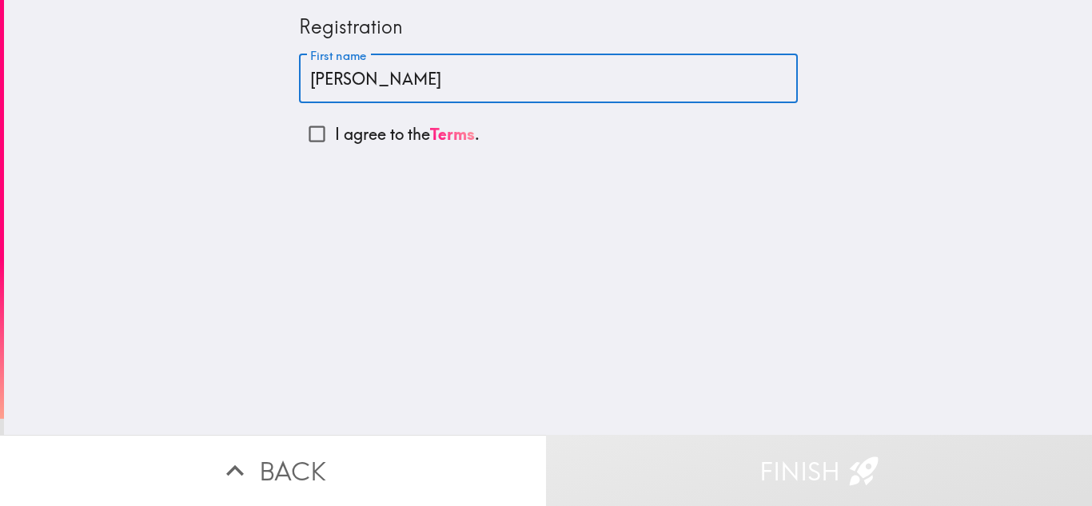
type input "[PERSON_NAME]"
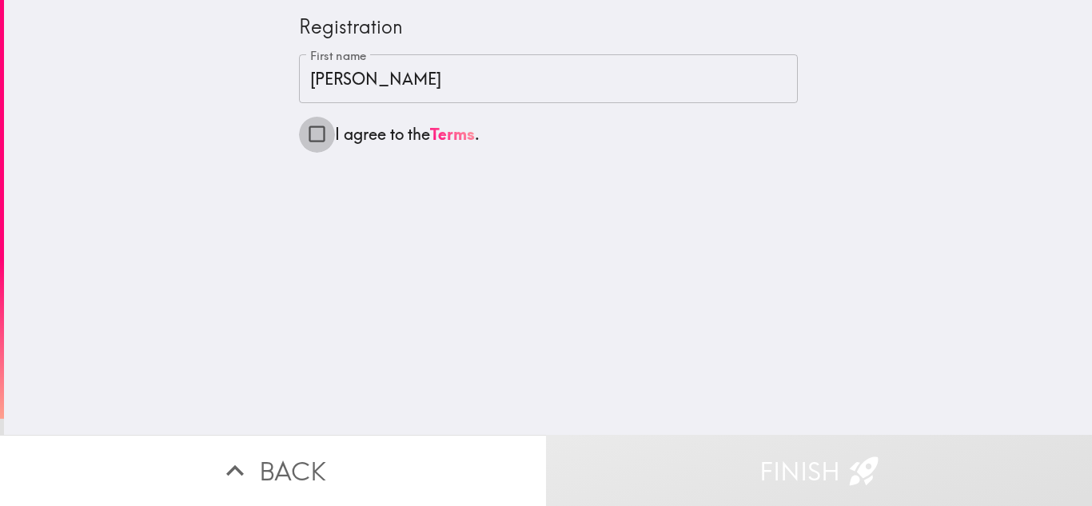
click at [312, 132] on input "I agree to the Terms ." at bounding box center [317, 134] width 36 height 36
checkbox input "true"
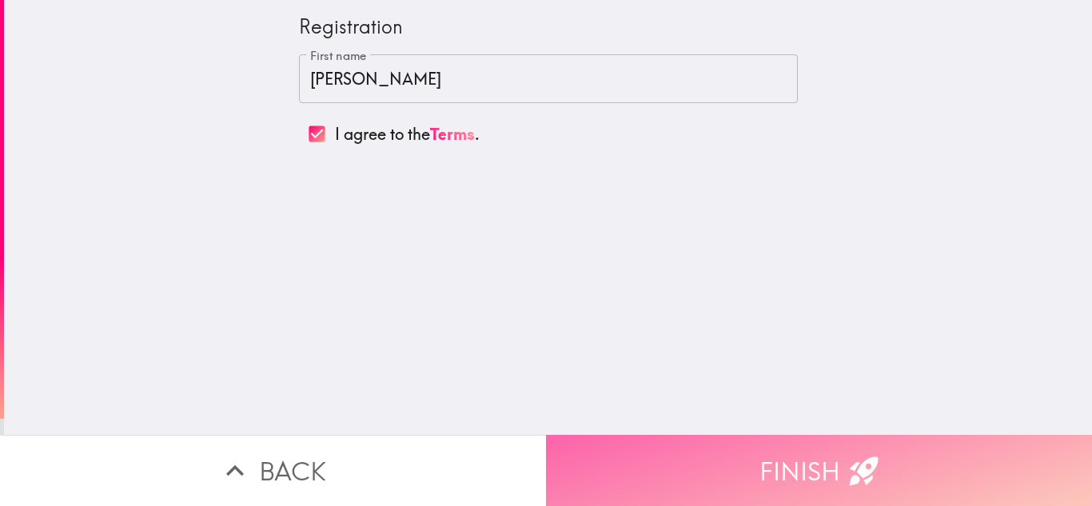
click at [742, 481] on button "Finish" at bounding box center [819, 470] width 546 height 71
